Goal: Task Accomplishment & Management: Complete application form

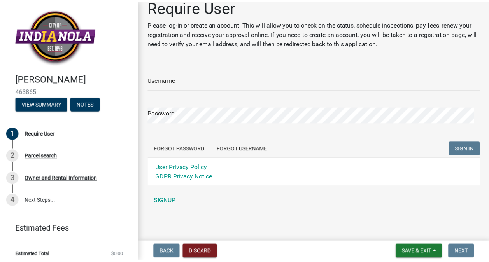
scroll to position [12, 0]
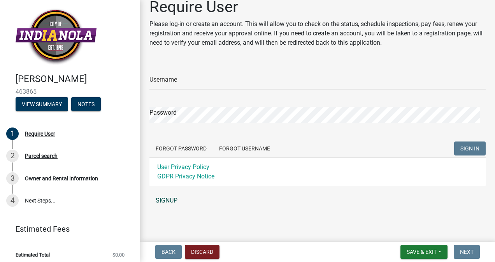
click at [176, 198] on link "SIGNUP" at bounding box center [318, 201] width 336 height 16
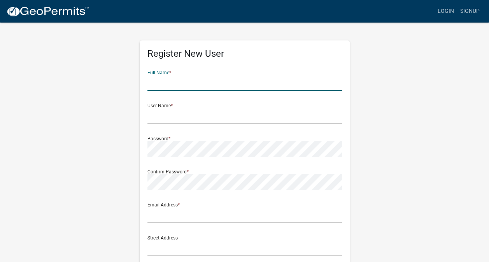
click at [189, 77] on input "text" at bounding box center [245, 83] width 195 height 16
type input "[PERSON_NAME]"
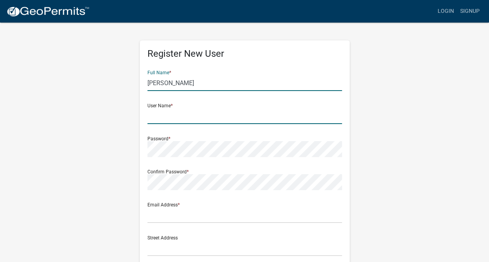
click at [155, 114] on input "text" at bounding box center [245, 116] width 195 height 16
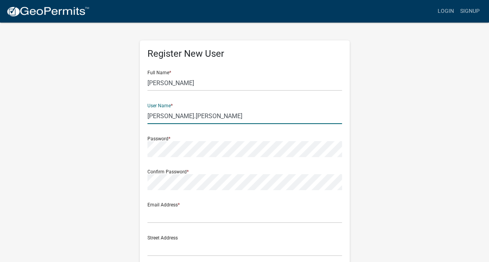
type input "[PERSON_NAME].[PERSON_NAME]"
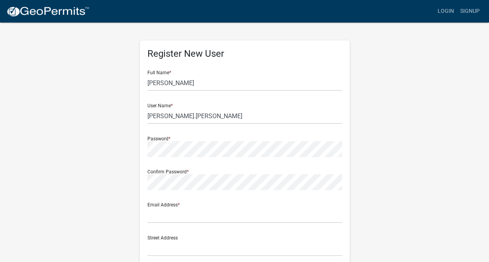
click at [197, 202] on div "Email Address *" at bounding box center [245, 210] width 195 height 27
click at [174, 213] on input "text" at bounding box center [245, 216] width 195 height 16
type input "[PERSON_NAME][EMAIL_ADDRESS][PERSON_NAME][DOMAIN_NAME]"
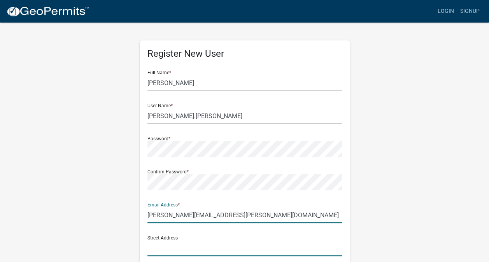
type input "402 east plainview ave"
type input "Indianola, IA 50125-9553"
type input "[US_STATE]"
type input "50125"
type input "6412066463"
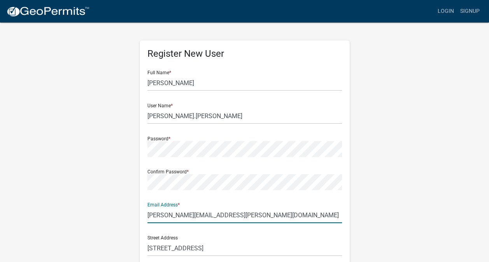
type input "damianswanny@gmail.com"
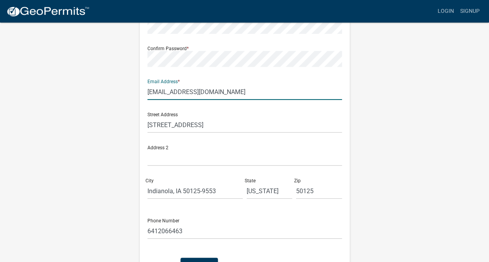
scroll to position [176, 0]
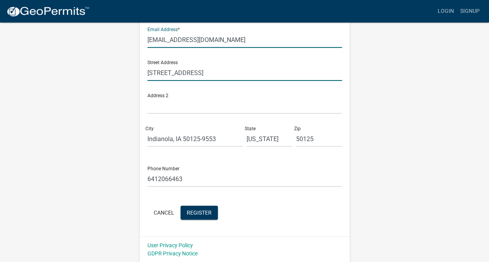
click at [157, 72] on input "402 east plainview ave" at bounding box center [245, 73] width 195 height 16
type input "[STREET_ADDRESS]"
click at [102, 99] on div "Register New User Full Name * Damian J Swanson User Name * Damian.Swanson Passw…" at bounding box center [245, 54] width 444 height 417
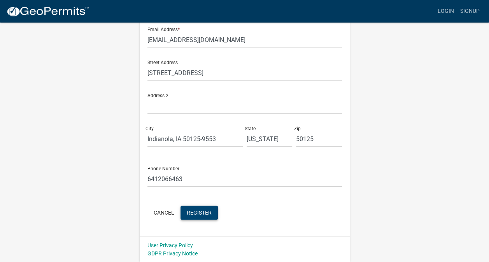
click at [202, 210] on span "Register" at bounding box center [199, 212] width 25 height 6
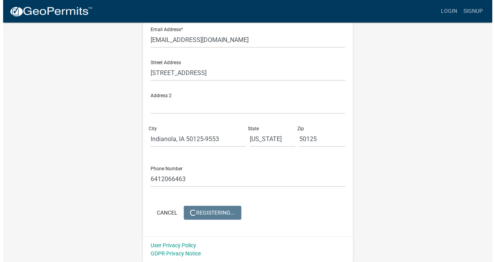
scroll to position [0, 0]
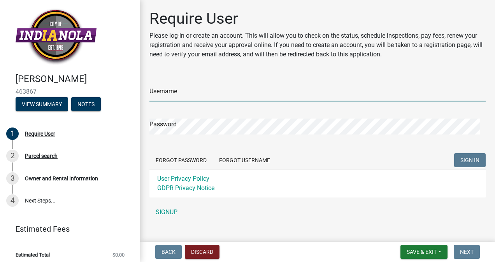
click at [221, 95] on input "Username" at bounding box center [318, 94] width 336 height 16
type input "[PERSON_NAME].[PERSON_NAME]"
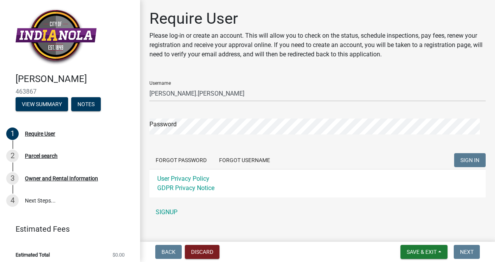
click at [168, 142] on form "Username [PERSON_NAME].[PERSON_NAME] Password Forgot Password Forgot Username S…" at bounding box center [318, 136] width 336 height 123
click at [461, 160] on span "SIGN IN" at bounding box center [470, 160] width 19 height 6
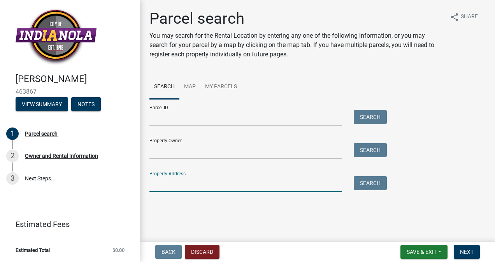
click at [236, 184] on input "Property Address:" at bounding box center [246, 184] width 193 height 16
type input "[STREET_ADDRESS]"
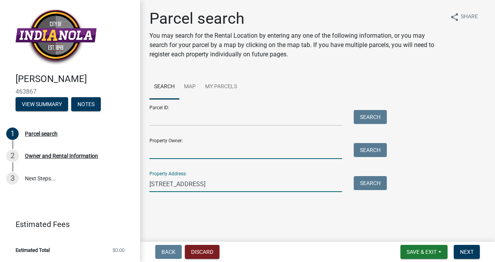
type input "[PERSON_NAME]"
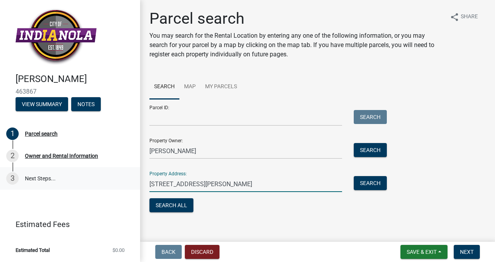
drag, startPoint x: 229, startPoint y: 187, endPoint x: 123, endPoint y: 181, distance: 105.3
click at [123, 181] on div "[PERSON_NAME] 463867 View Summary Notes 1 Parcel search 2 Owner and Rental Info…" at bounding box center [247, 131] width 495 height 262
type input "[STREET_ADDRESS]"
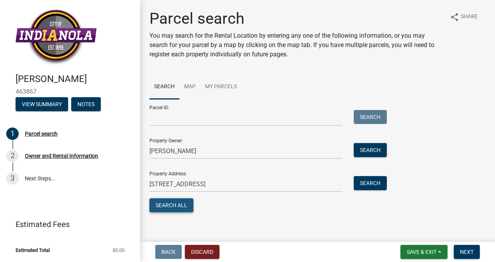
click at [173, 206] on button "Search All" at bounding box center [172, 206] width 44 height 14
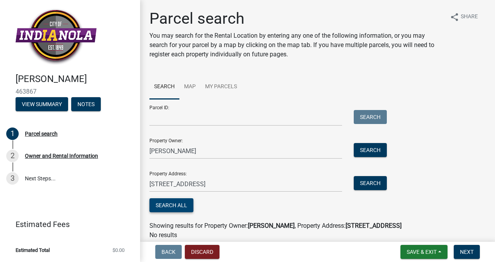
scroll to position [32, 0]
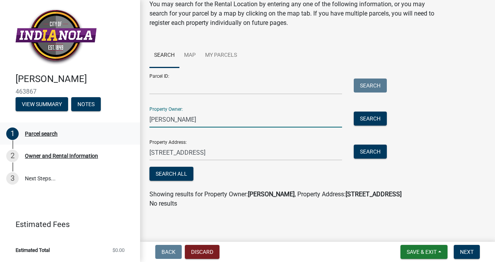
drag, startPoint x: 227, startPoint y: 121, endPoint x: 135, endPoint y: 124, distance: 91.9
click at [135, 124] on div "[PERSON_NAME] 463867 View Summary Notes 1 Parcel search 2 Owner and Rental Info…" at bounding box center [247, 131] width 495 height 262
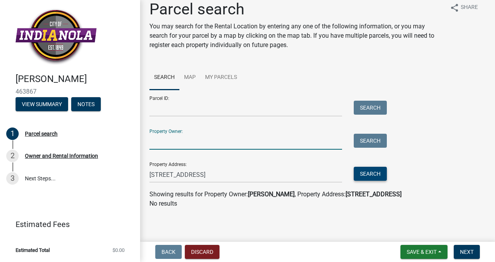
click at [377, 177] on button "Search" at bounding box center [370, 174] width 33 height 14
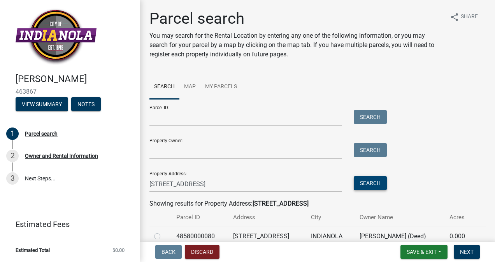
scroll to position [37, 0]
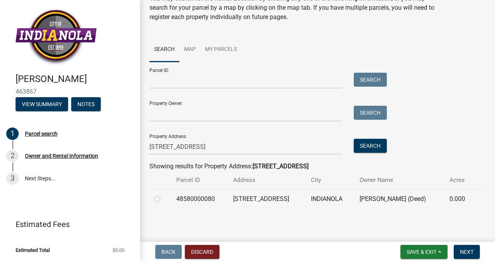
click at [155, 195] on div at bounding box center [160, 199] width 13 height 9
click at [164, 195] on label at bounding box center [164, 195] width 0 height 0
click at [164, 200] on input "radio" at bounding box center [166, 197] width 5 height 5
radio input "true"
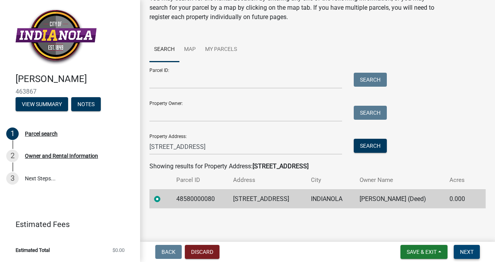
click at [467, 252] on span "Next" at bounding box center [467, 252] width 14 height 6
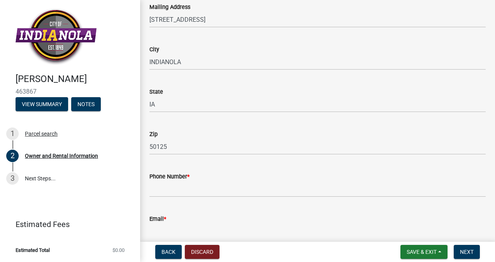
scroll to position [174, 0]
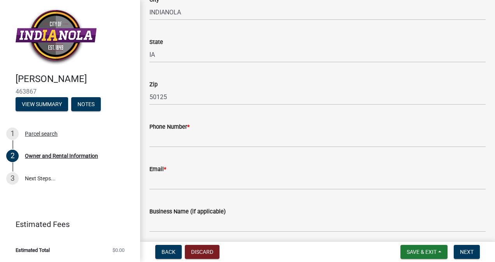
click at [224, 130] on div "Phone Number *" at bounding box center [318, 126] width 336 height 9
click at [216, 141] on input "Phone Number *" at bounding box center [318, 140] width 336 height 16
type input "6412066463"
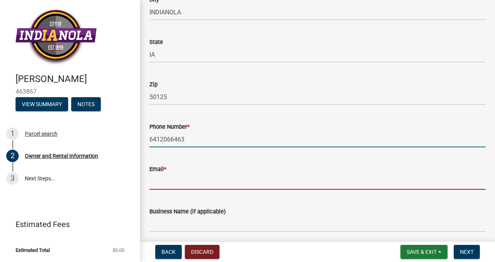
click at [187, 182] on input "Email *" at bounding box center [318, 182] width 336 height 16
type input "[PERSON_NAME][EMAIL_ADDRESS][PERSON_NAME][DOMAIN_NAME]"
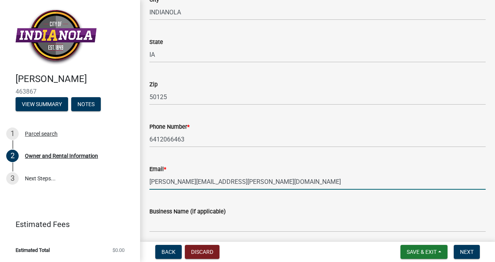
type input "6412066463"
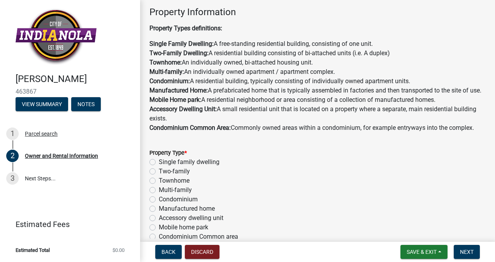
scroll to position [516, 0]
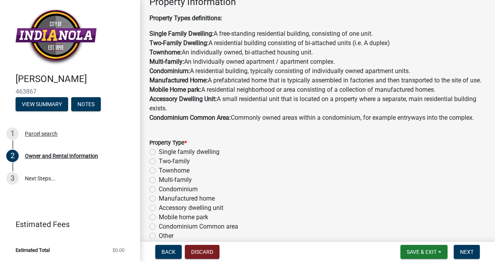
click at [159, 166] on label "Two-family" at bounding box center [174, 161] width 31 height 9
click at [159, 162] on input "Two-family" at bounding box center [161, 159] width 5 height 5
radio input "true"
click at [216, 142] on form "Property Type * Single family dwelling Two-family Townhome Multi-family Condomi…" at bounding box center [318, 185] width 336 height 112
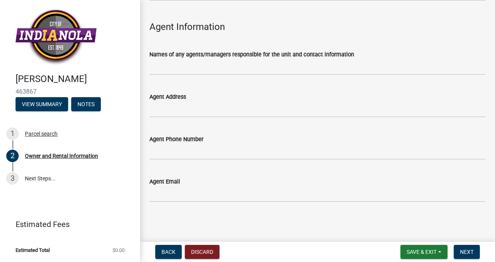
scroll to position [893, 0]
click at [464, 249] on span "Next" at bounding box center [467, 252] width 14 height 6
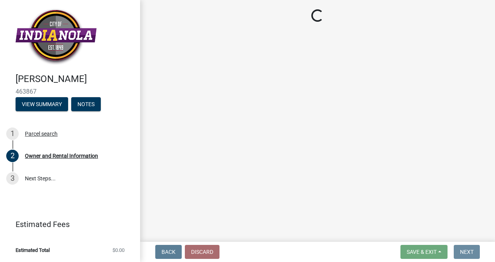
scroll to position [0, 0]
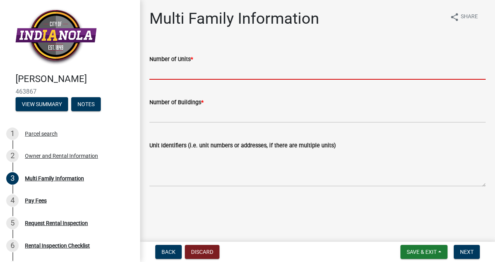
click at [226, 72] on input "text" at bounding box center [318, 72] width 336 height 16
type input "2"
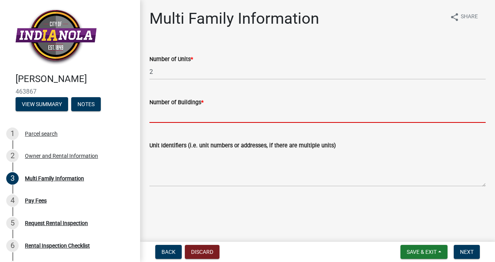
click at [195, 120] on input "text" at bounding box center [318, 115] width 336 height 16
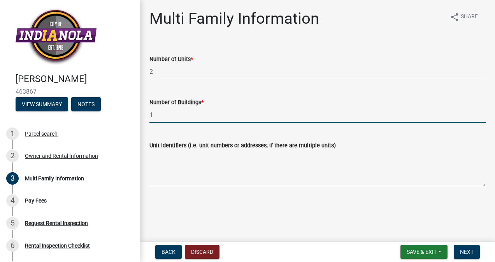
type input "1"
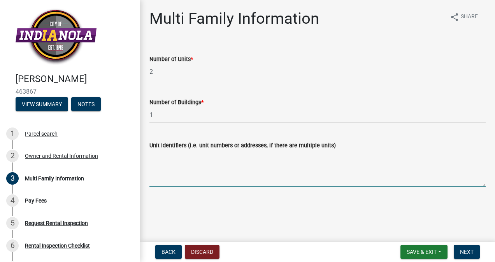
click at [182, 174] on textarea "Unit Identifiers (i.e. unit numbers or addresses, if there are multiple units)" at bounding box center [318, 168] width 336 height 37
type textarea "[STREET_ADDRESS]"
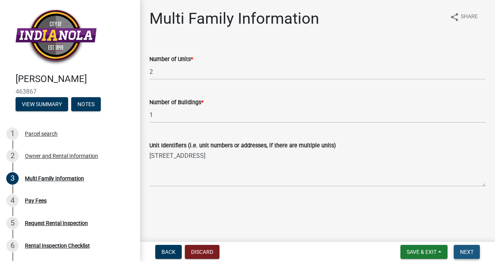
click at [461, 252] on span "Next" at bounding box center [467, 252] width 14 height 6
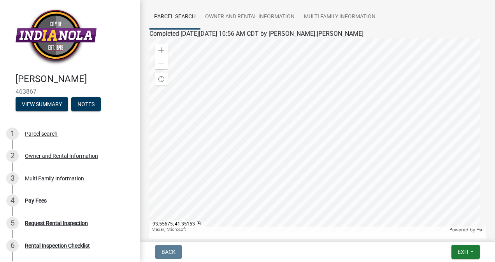
scroll to position [118, 0]
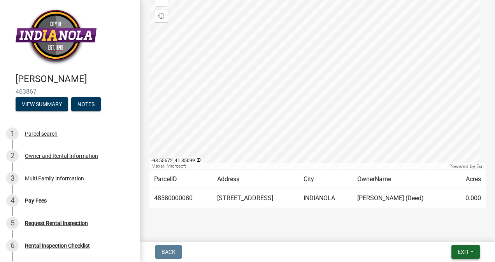
click at [469, 246] on button "Exit" at bounding box center [466, 252] width 28 height 14
click at [423, 214] on button "Save" at bounding box center [449, 213] width 62 height 19
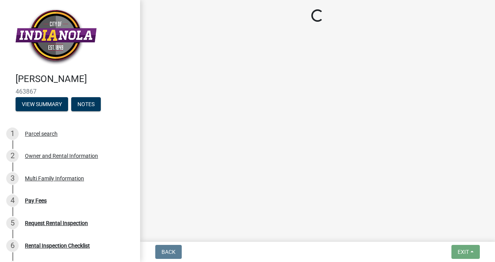
scroll to position [0, 0]
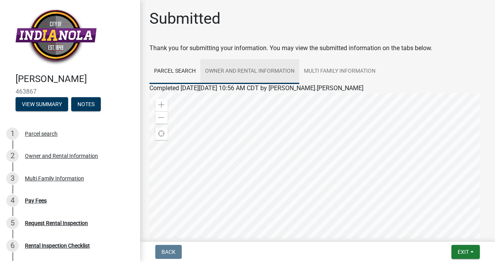
click at [241, 70] on link "Owner and Rental Information" at bounding box center [250, 71] width 99 height 25
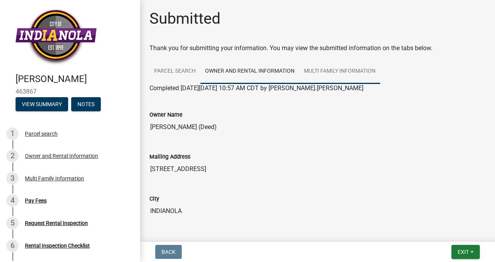
click at [317, 67] on link "Multi Family Information" at bounding box center [339, 71] width 81 height 25
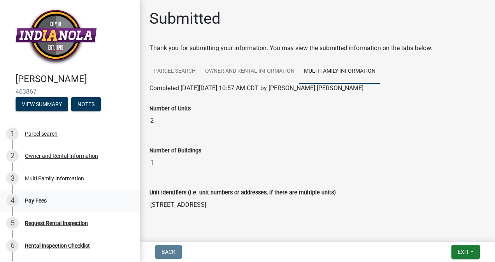
click at [42, 202] on div "Pay Fees" at bounding box center [36, 200] width 22 height 5
click at [459, 248] on button "Exit" at bounding box center [466, 252] width 28 height 14
click at [439, 233] on button "Save & Exit" at bounding box center [449, 232] width 62 height 19
